Goal: Information Seeking & Learning: Find specific page/section

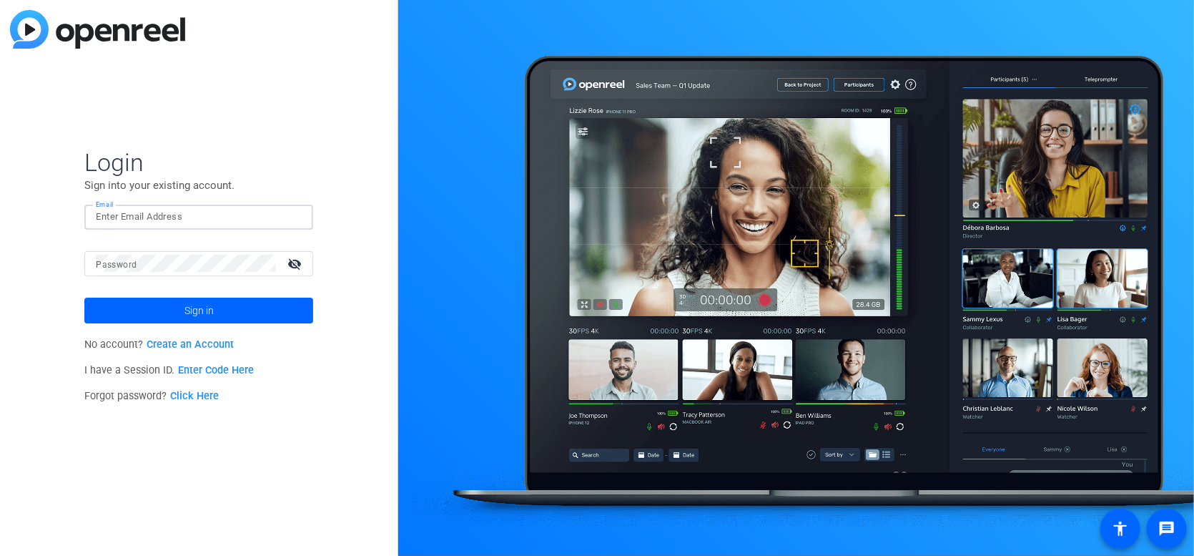
click at [209, 222] on input "Email" at bounding box center [199, 216] width 206 height 17
click at [84, 298] on button "Sign in" at bounding box center [198, 311] width 229 height 26
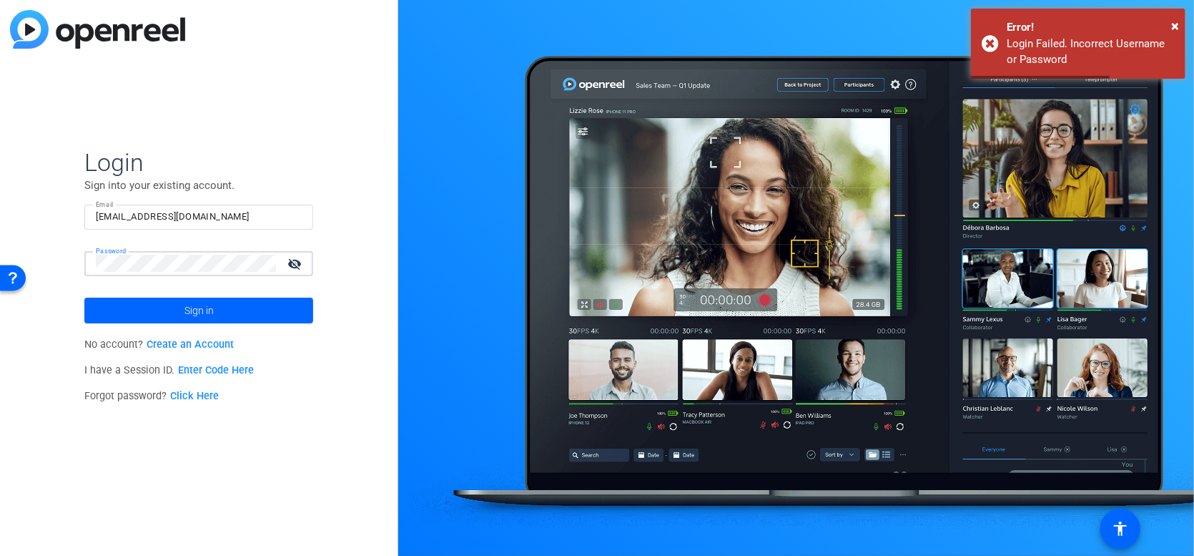
click at [84, 298] on button "Sign in" at bounding box center [198, 311] width 229 height 26
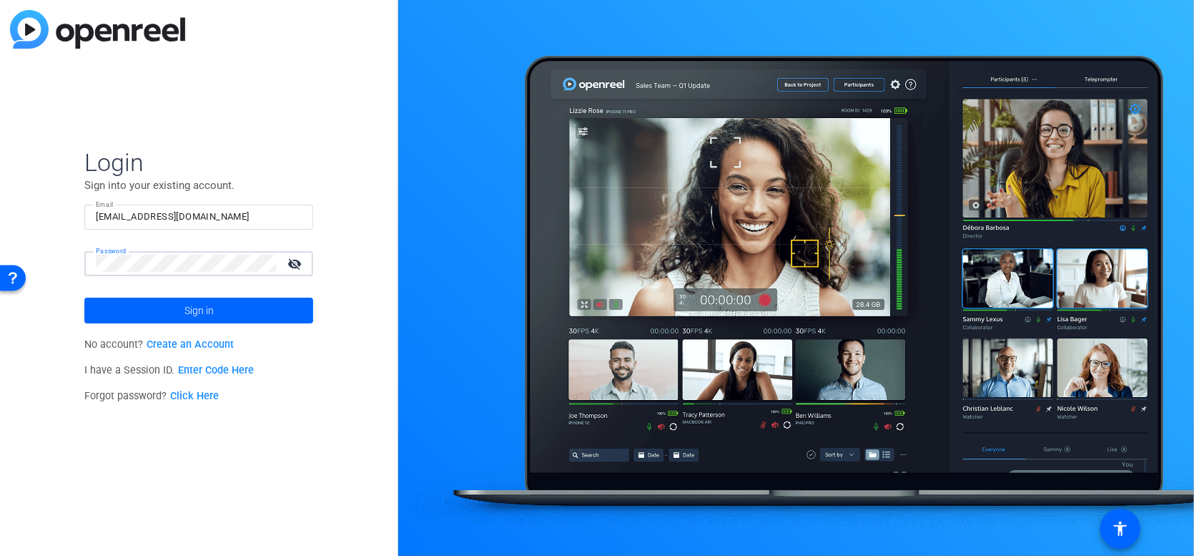
click at [84, 298] on button "Sign in" at bounding box center [198, 311] width 229 height 26
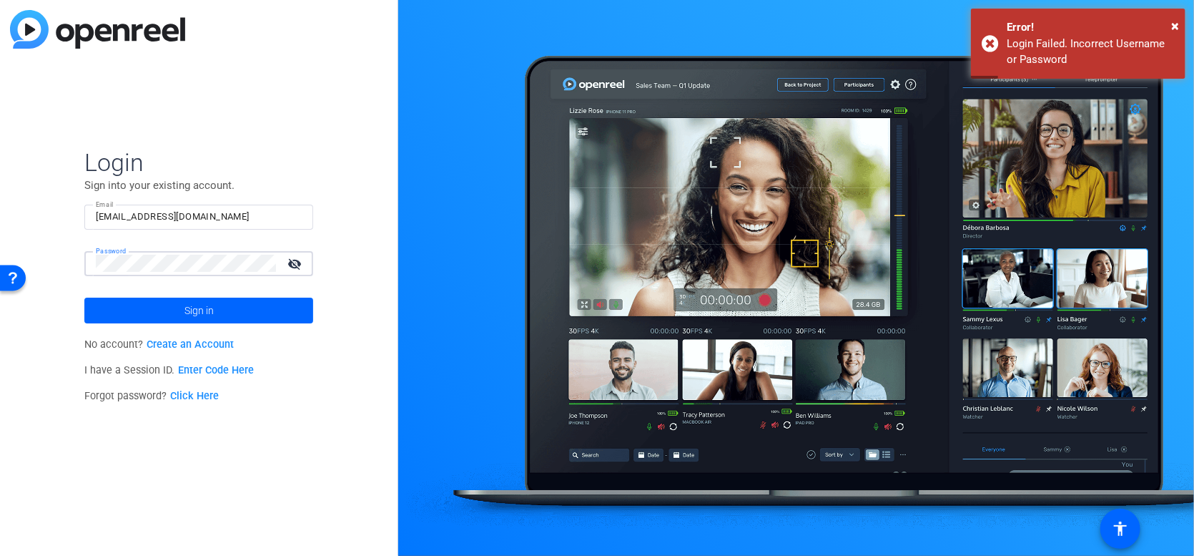
click at [84, 298] on button "Sign in" at bounding box center [198, 311] width 229 height 26
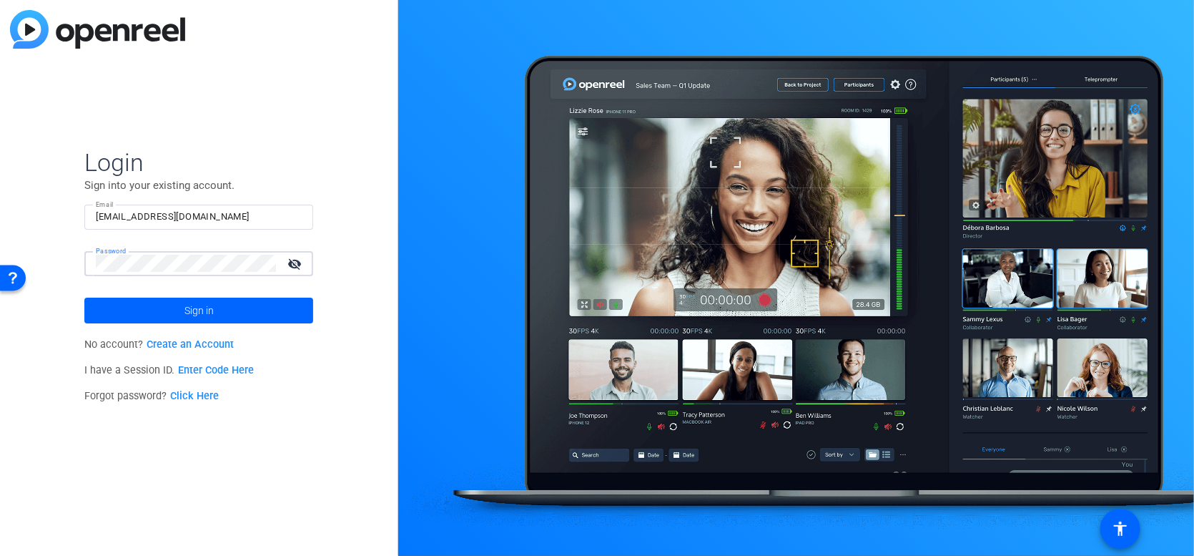
click at [84, 298] on button "Sign in" at bounding box center [198, 311] width 229 height 26
click at [218, 209] on input "[EMAIL_ADDRESS][DOMAIN_NAME]" at bounding box center [199, 216] width 206 height 17
type input "[PERSON_NAME][EMAIL_ADDRESS][PERSON_NAME][PERSON_NAME][DOMAIN_NAME]"
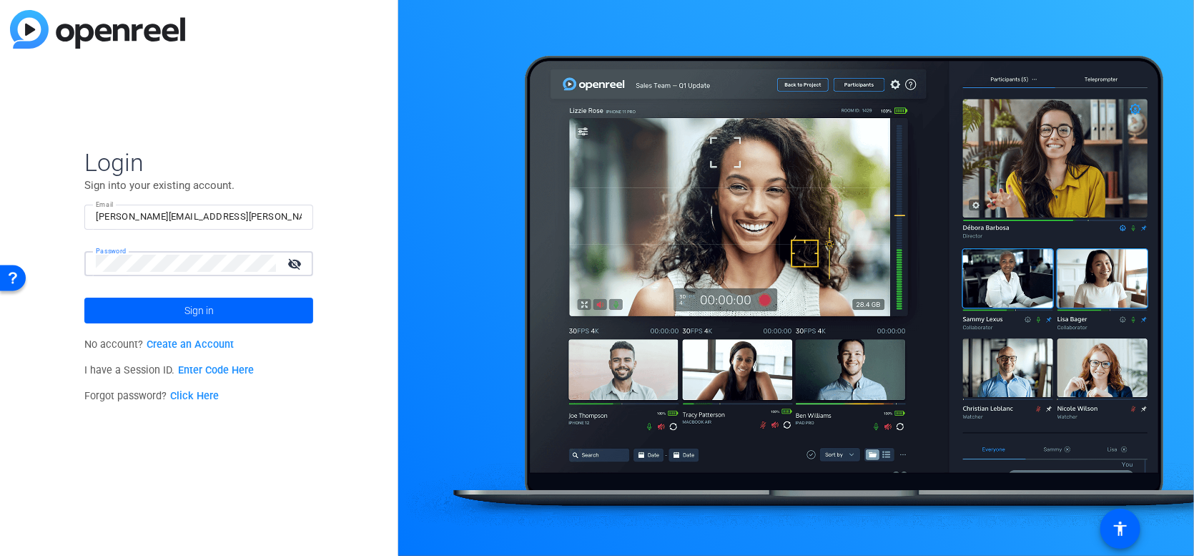
click at [84, 298] on button "Sign in" at bounding box center [198, 311] width 229 height 26
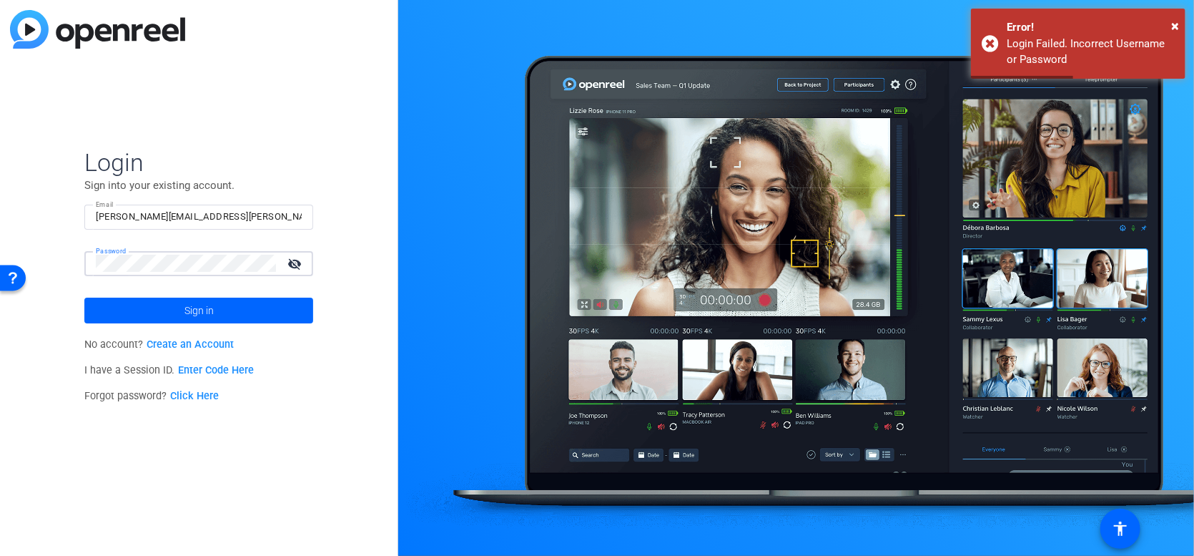
click at [84, 298] on button "Sign in" at bounding box center [198, 311] width 229 height 26
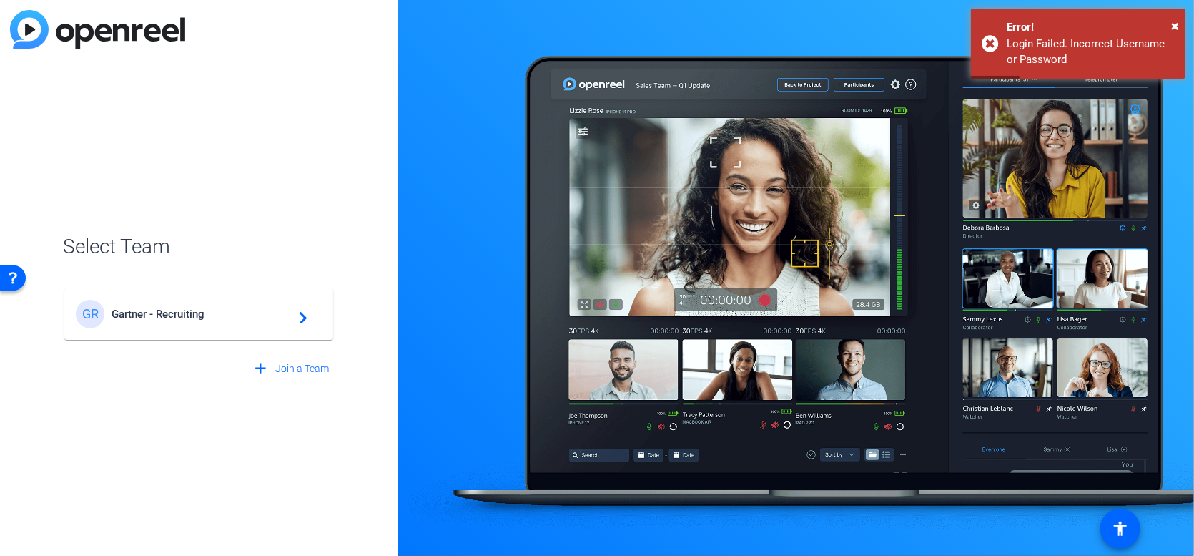
click at [178, 303] on div "[PERSON_NAME] - Recruiting navigate_next" at bounding box center [199, 314] width 246 height 29
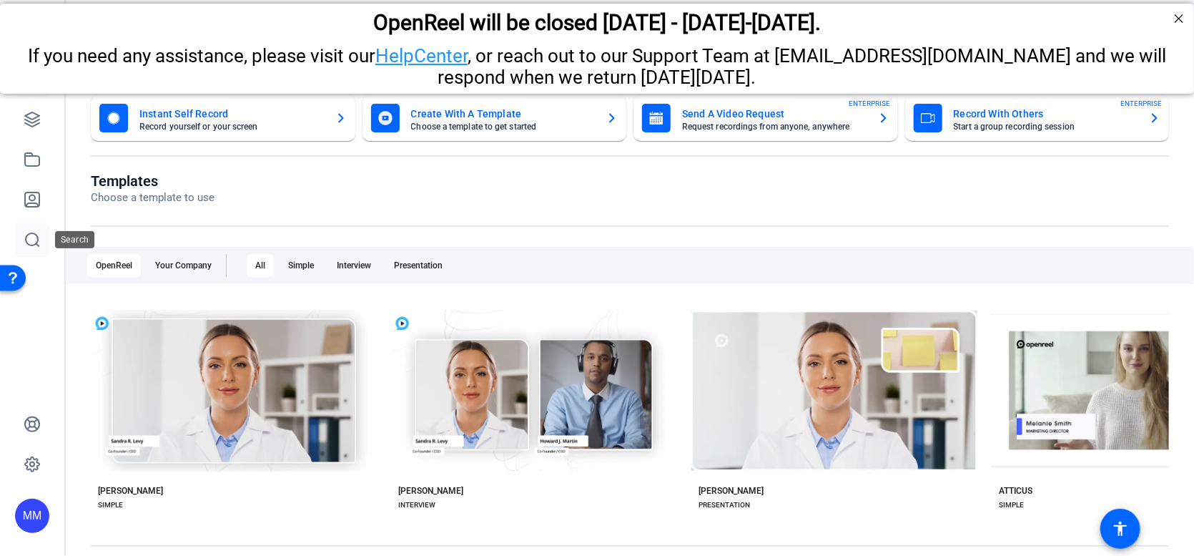
click at [37, 237] on icon at bounding box center [32, 239] width 13 height 13
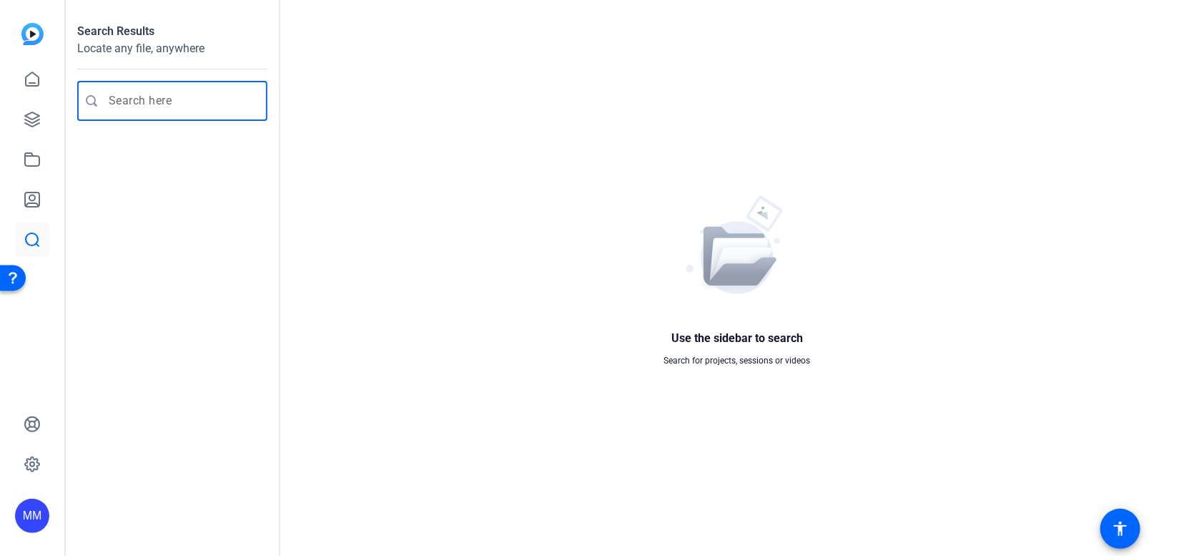
click at [192, 93] on input "Enter search query" at bounding box center [180, 100] width 142 height 17
type input "inclusive"
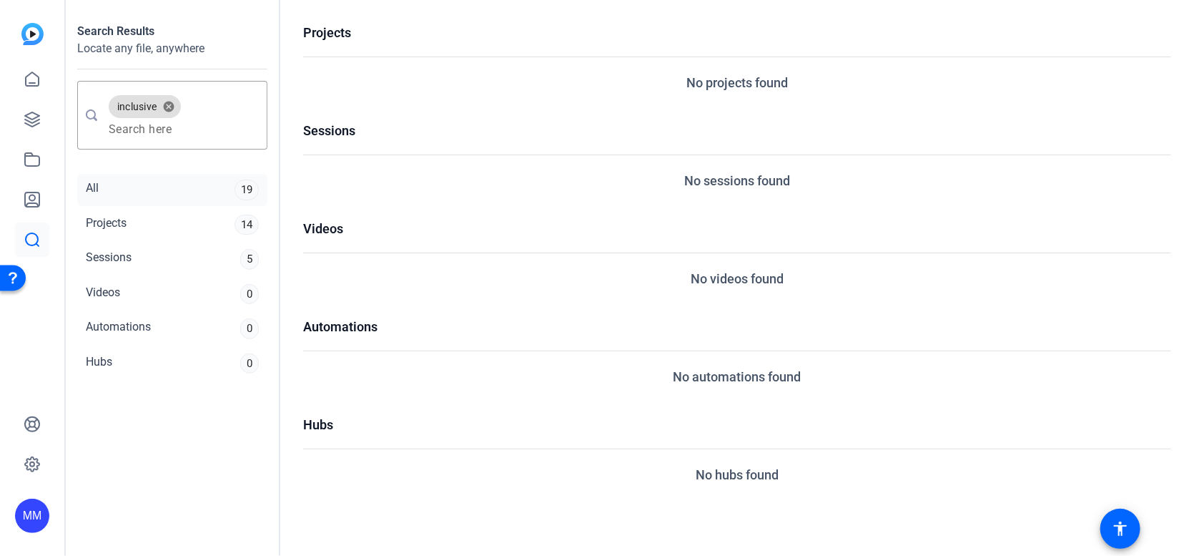
click at [205, 187] on div "All 19" at bounding box center [172, 190] width 190 height 32
click at [161, 224] on div "Projects 14" at bounding box center [172, 225] width 190 height 32
click at [135, 192] on div "All 19" at bounding box center [172, 190] width 190 height 32
click at [137, 218] on div "Projects 14" at bounding box center [172, 225] width 190 height 32
click at [121, 271] on div "Sessions 5" at bounding box center [172, 259] width 190 height 32
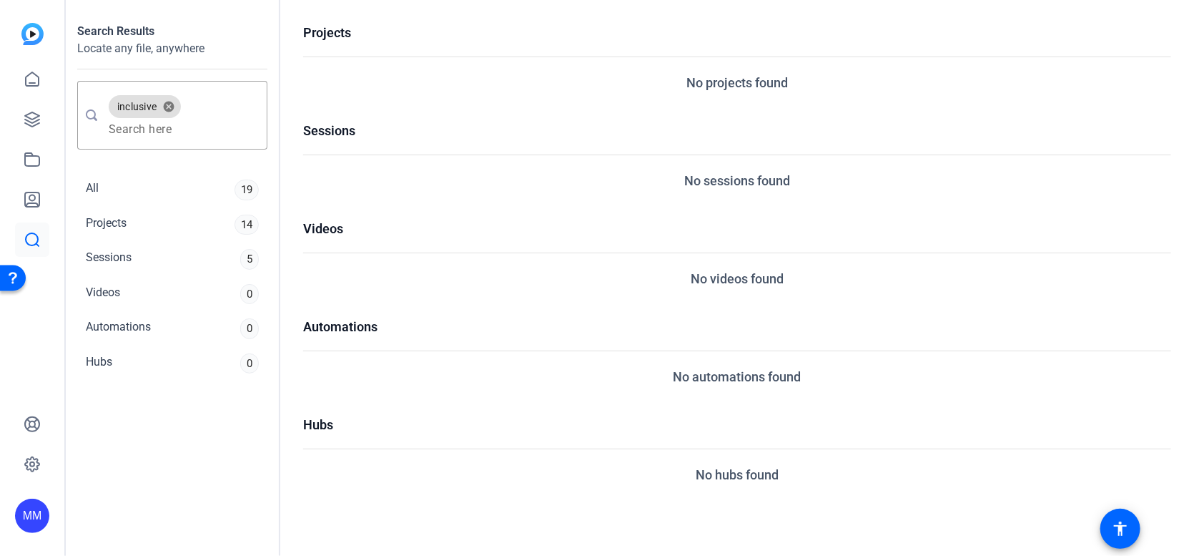
click at [29, 37] on img at bounding box center [32, 34] width 22 height 22
